Goal: Navigation & Orientation: Find specific page/section

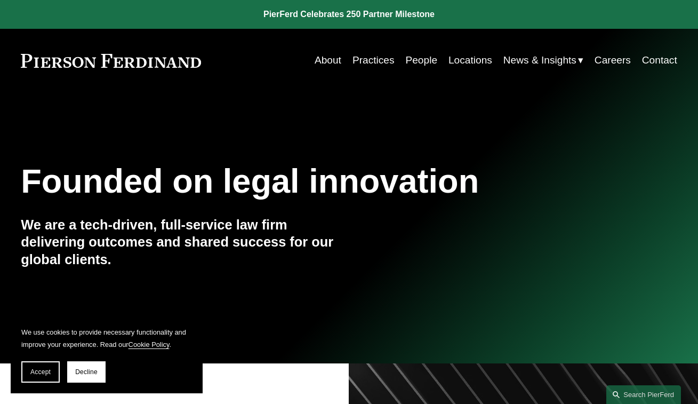
click at [372, 61] on link "Practices" at bounding box center [373, 60] width 42 height 20
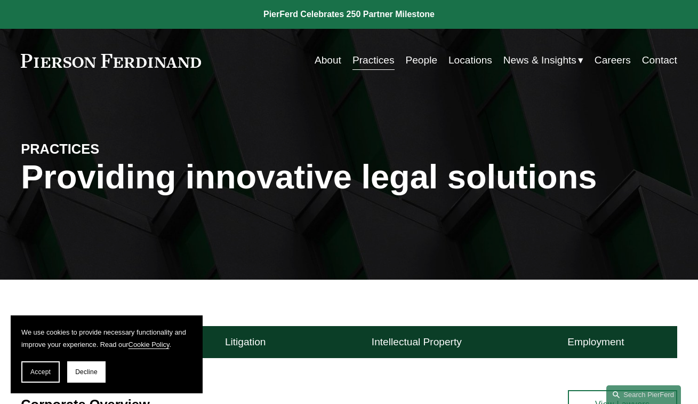
click at [372, 61] on link "Practices" at bounding box center [373, 60] width 42 height 20
